Goal: Information Seeking & Learning: Find specific fact

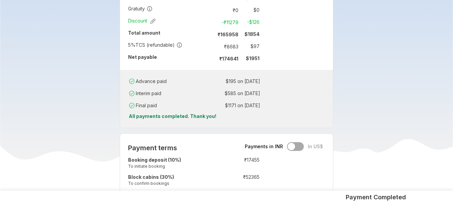
scroll to position [470, 0]
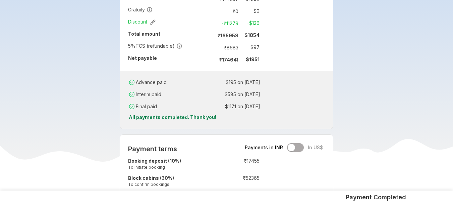
click at [236, 43] on td "₹ 8683" at bounding box center [227, 47] width 28 height 9
click at [232, 43] on td "₹ 8683" at bounding box center [227, 47] width 28 height 9
copy td "8683"
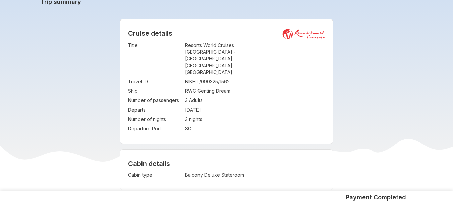
scroll to position [27, 0]
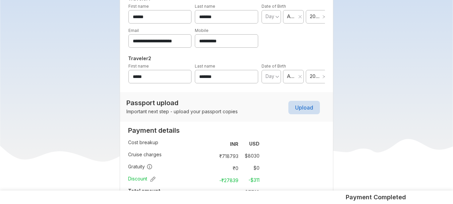
scroll to position [429, 0]
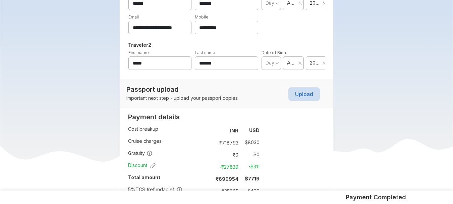
click at [227, 186] on td "₹ 35805" at bounding box center [227, 190] width 28 height 9
copy td "35805"
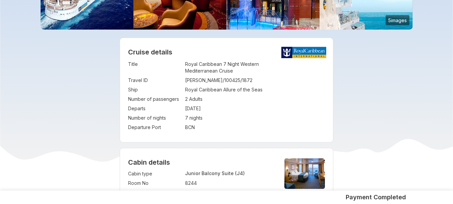
scroll to position [36, 0]
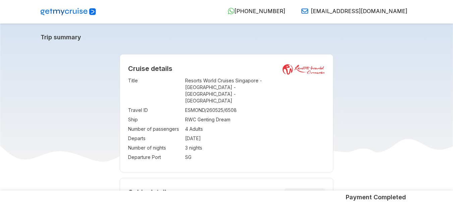
click at [199, 105] on td "ESMOND/260525/6508" at bounding box center [255, 109] width 140 height 9
copy td "ESMOND/260525/6508"
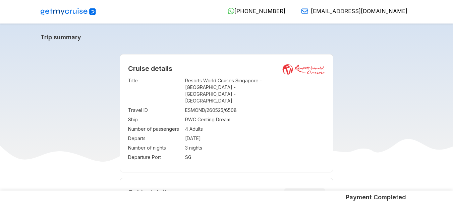
click at [230, 124] on td "4 Adults" at bounding box center [255, 128] width 140 height 9
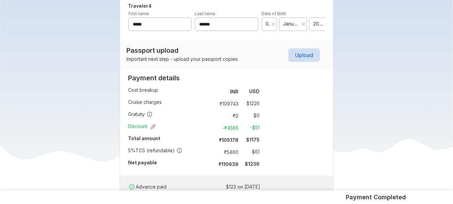
scroll to position [443, 0]
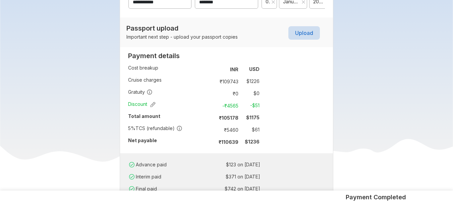
scroll to position [470, 0]
